Goal: Download file/media

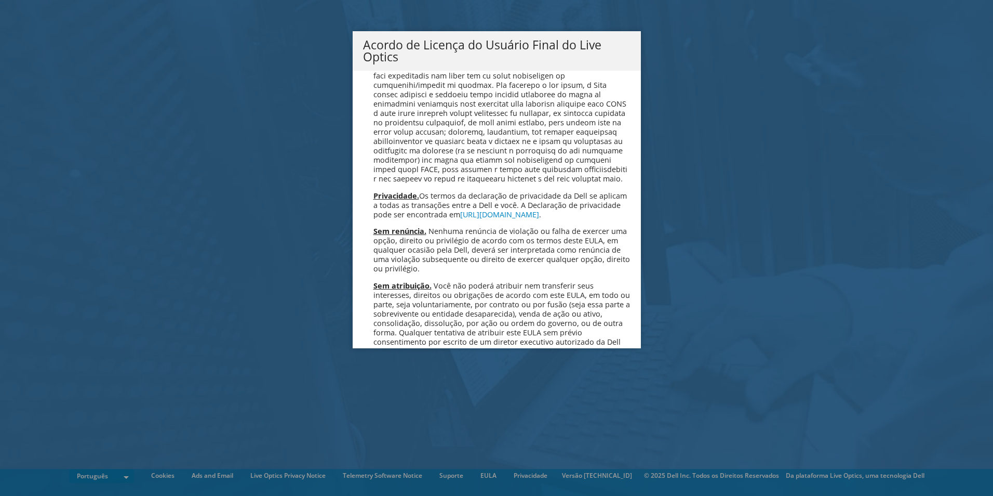
scroll to position [4097, 0]
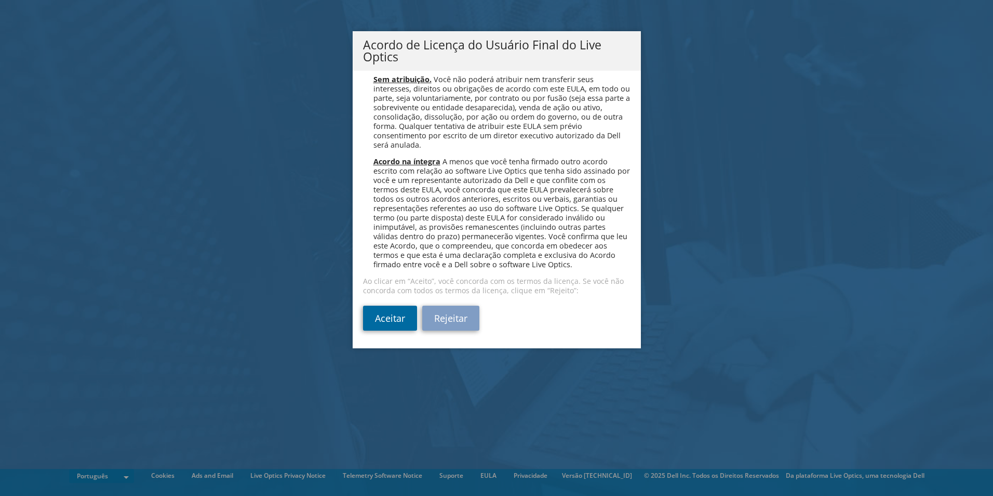
click at [384, 305] on link "Aceitar" at bounding box center [390, 317] width 54 height 25
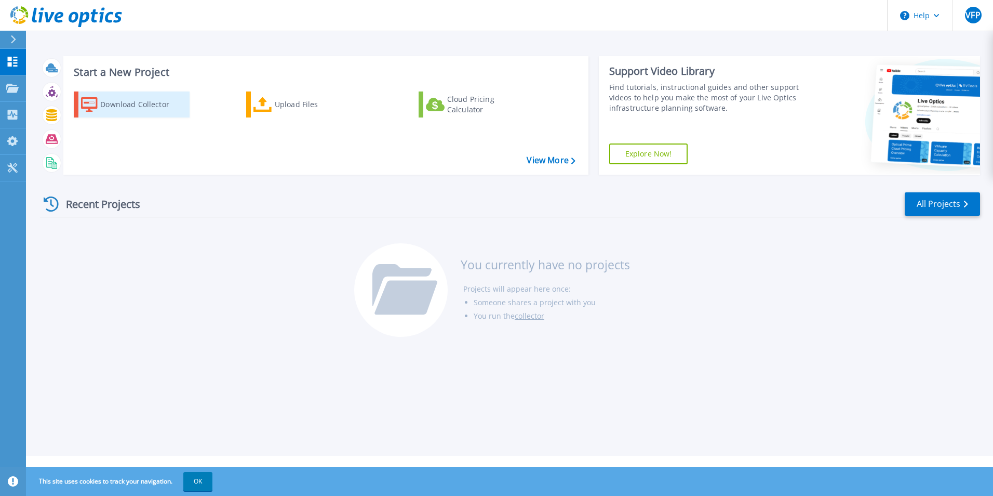
click at [135, 103] on div "Download Collector" at bounding box center [141, 104] width 83 height 21
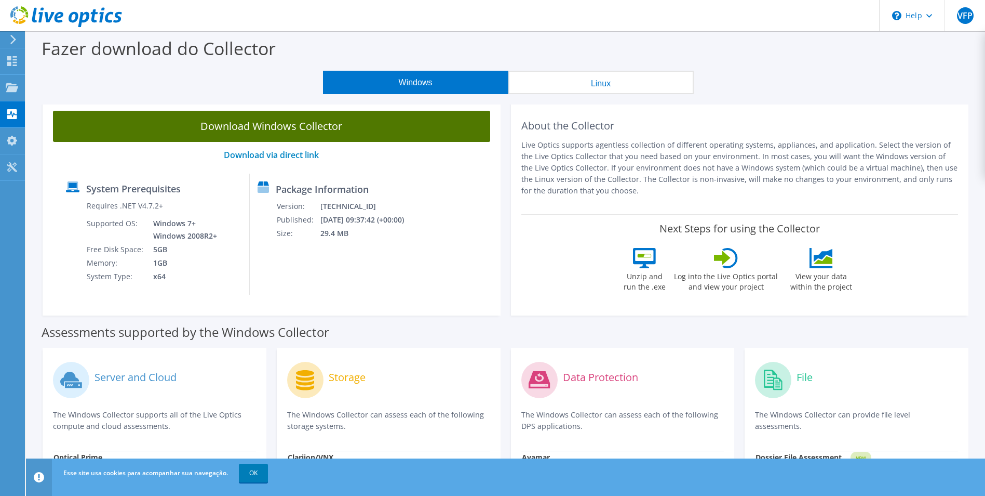
click at [290, 125] on link "Download Windows Collector" at bounding box center [271, 126] width 437 height 31
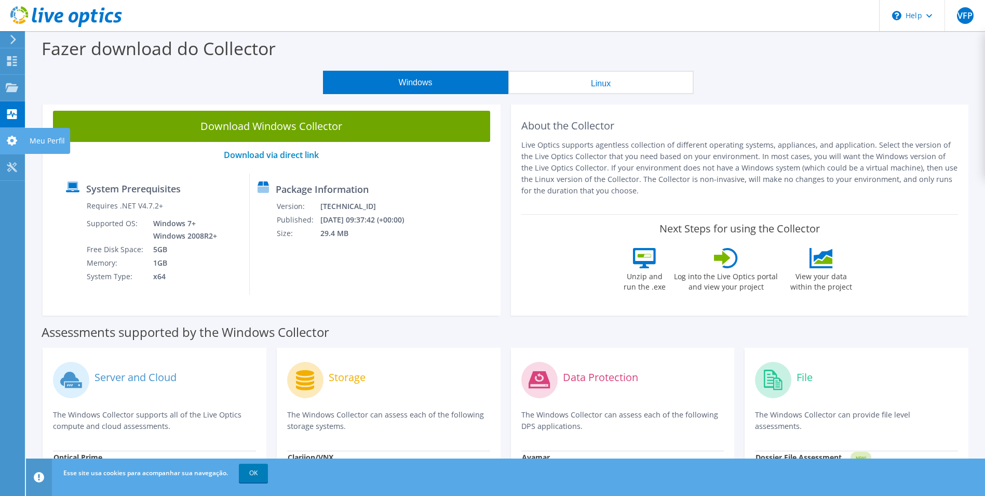
click at [9, 136] on icon at bounding box center [12, 141] width 12 height 10
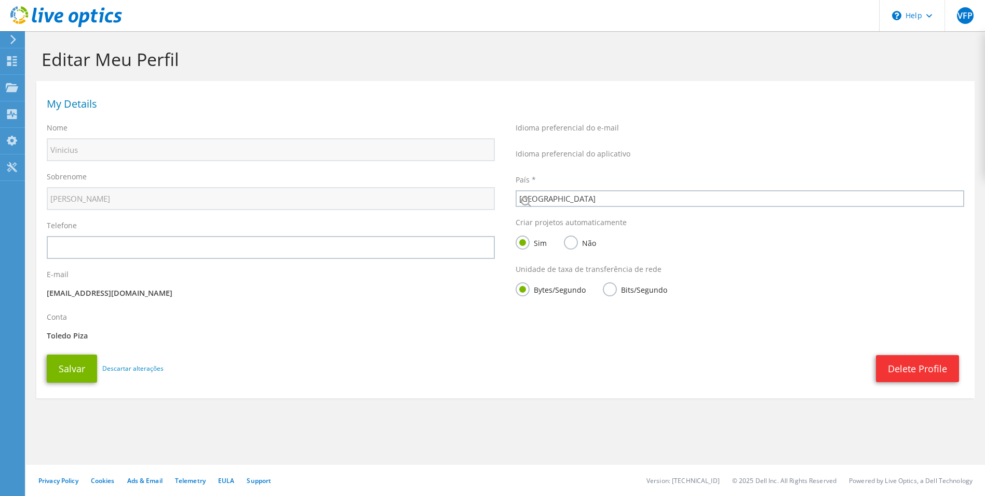
select select "30"
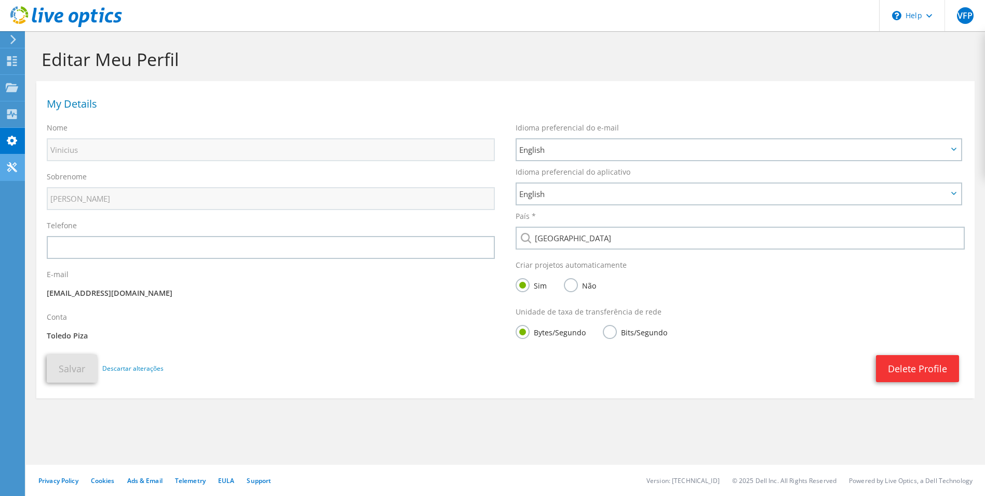
click at [17, 167] on icon at bounding box center [12, 167] width 12 height 10
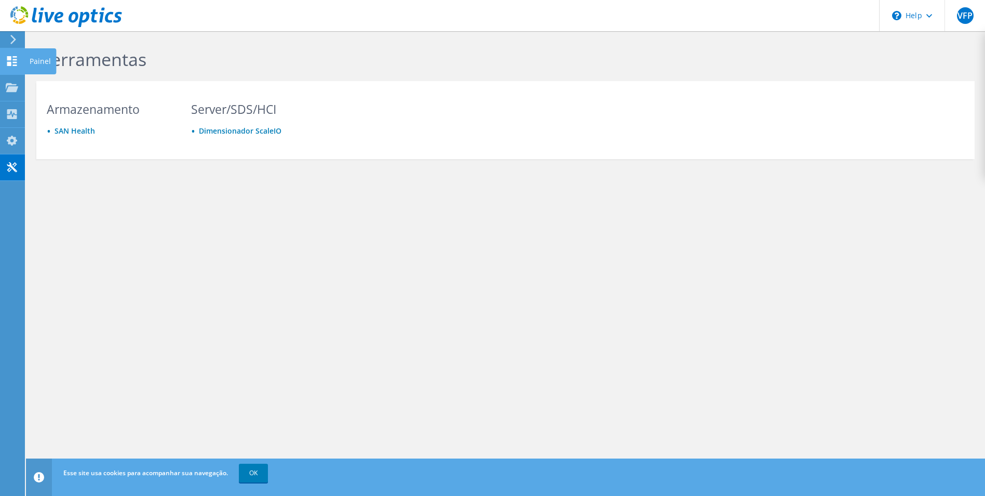
click at [11, 67] on div at bounding box center [12, 62] width 12 height 11
